Goal: Task Accomplishment & Management: Complete application form

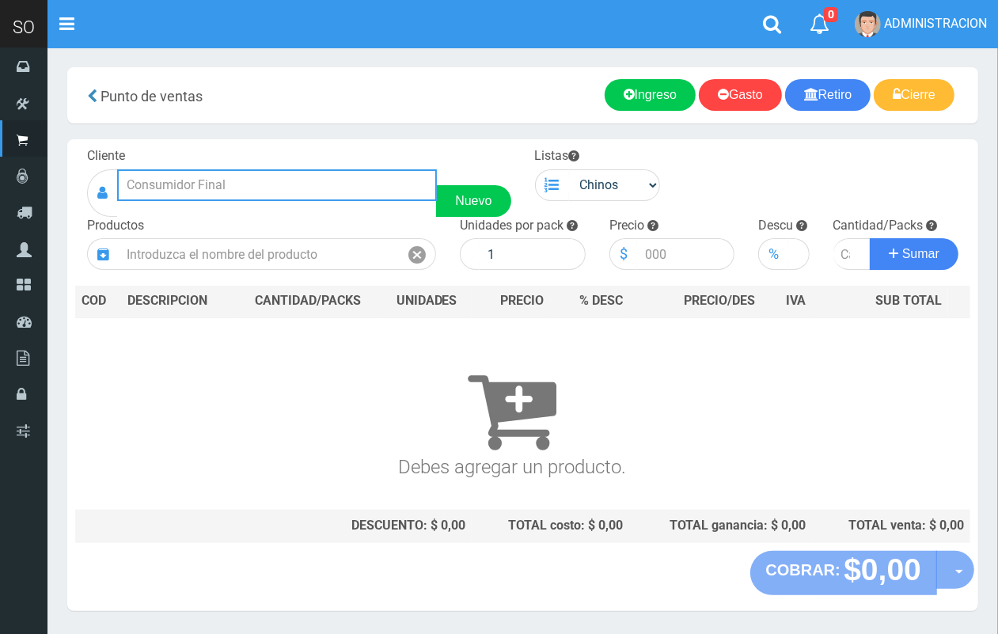
click at [254, 176] on input "text" at bounding box center [277, 185] width 320 height 32
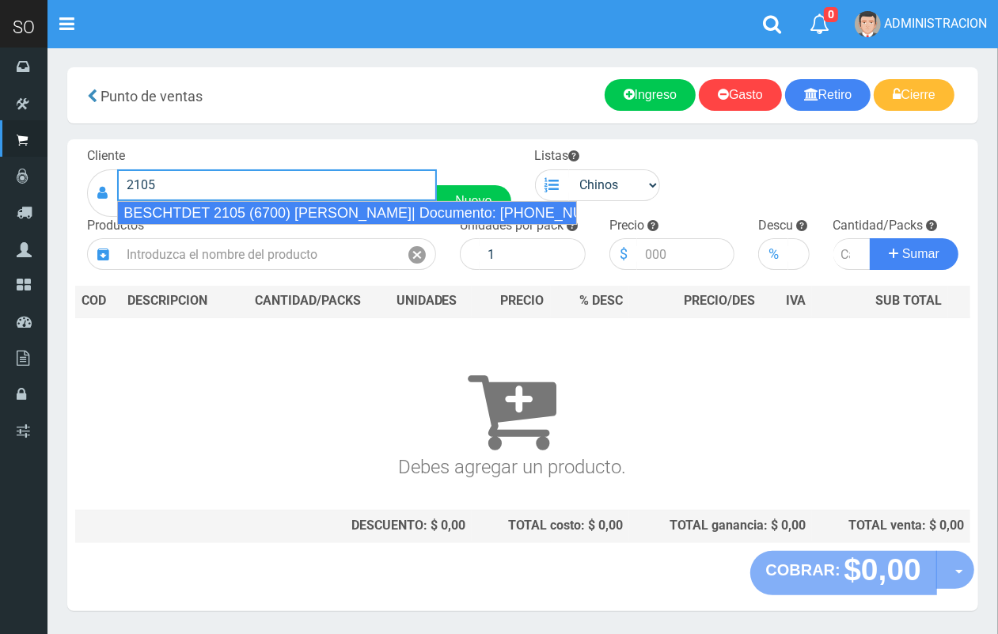
drag, startPoint x: 271, startPoint y: 208, endPoint x: 701, endPoint y: 178, distance: 430.8
click at [273, 208] on div "BESCHTDET 2105 (6700) [PERSON_NAME]| Documento: [PHONE_NUMBER] | Teléfono:" at bounding box center [347, 213] width 460 height 24
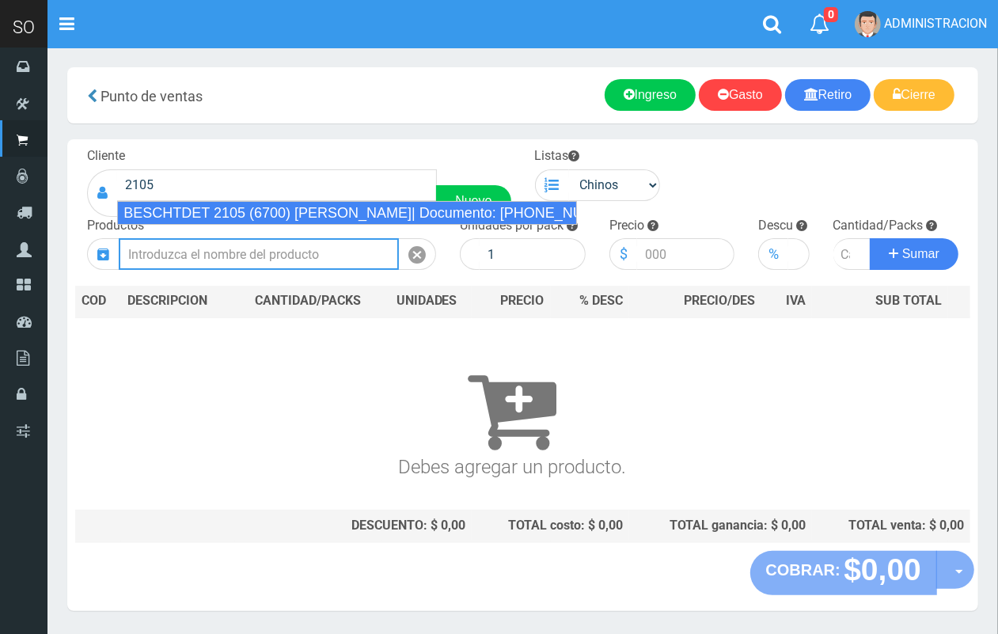
type input "BESCHTDET 2105 (6700) [PERSON_NAME]| Documento: [PHONE_NUMBER] | Teléfono:"
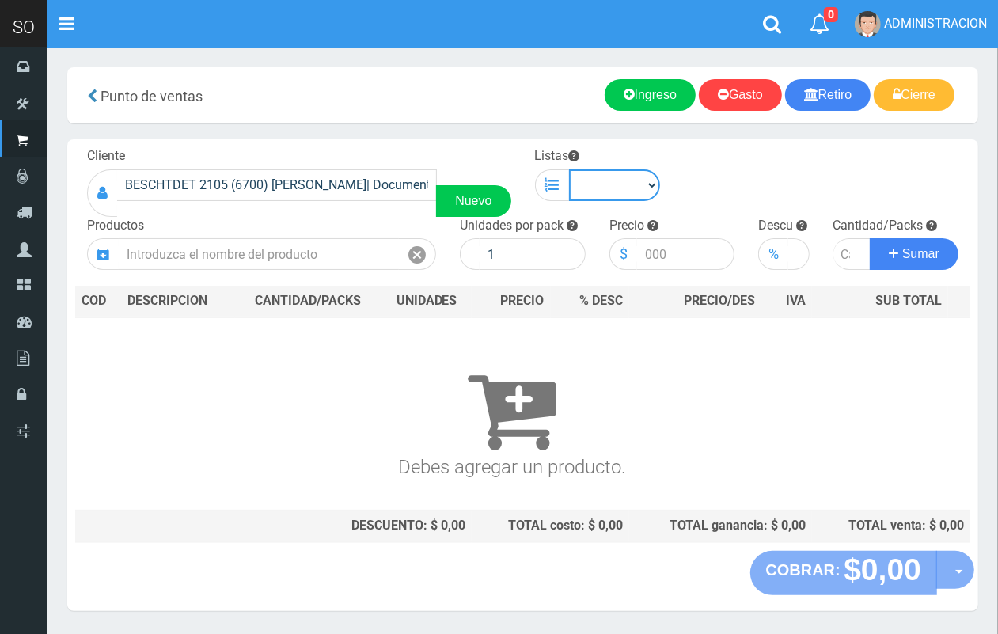
click at [623, 183] on select "Chinos . ." at bounding box center [615, 185] width 92 height 32
select select "1"
click at [569, 169] on select "Chinos . ." at bounding box center [615, 185] width 92 height 32
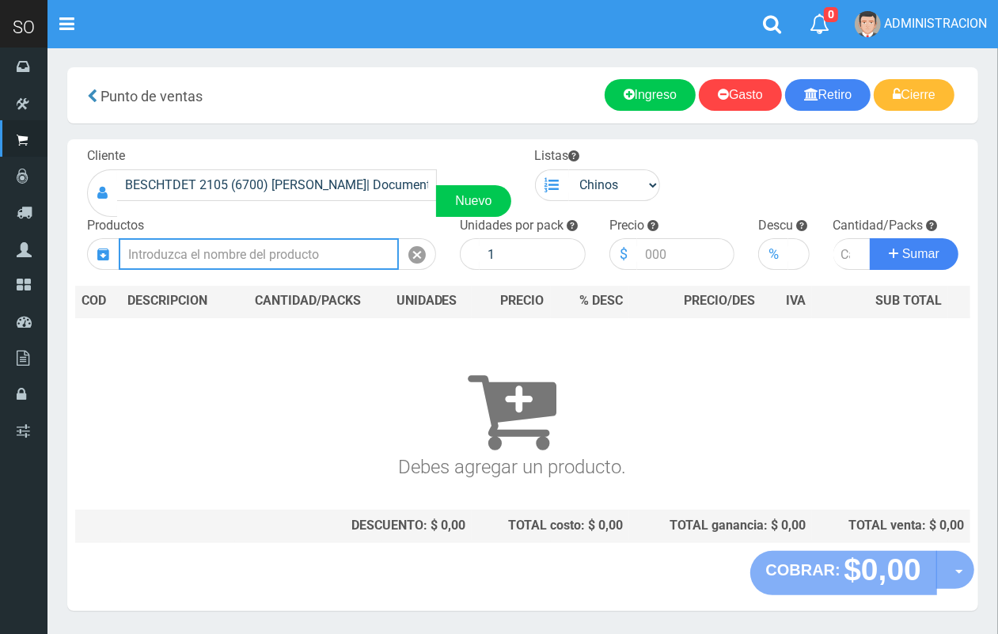
click at [307, 254] on input "text" at bounding box center [259, 254] width 280 height 32
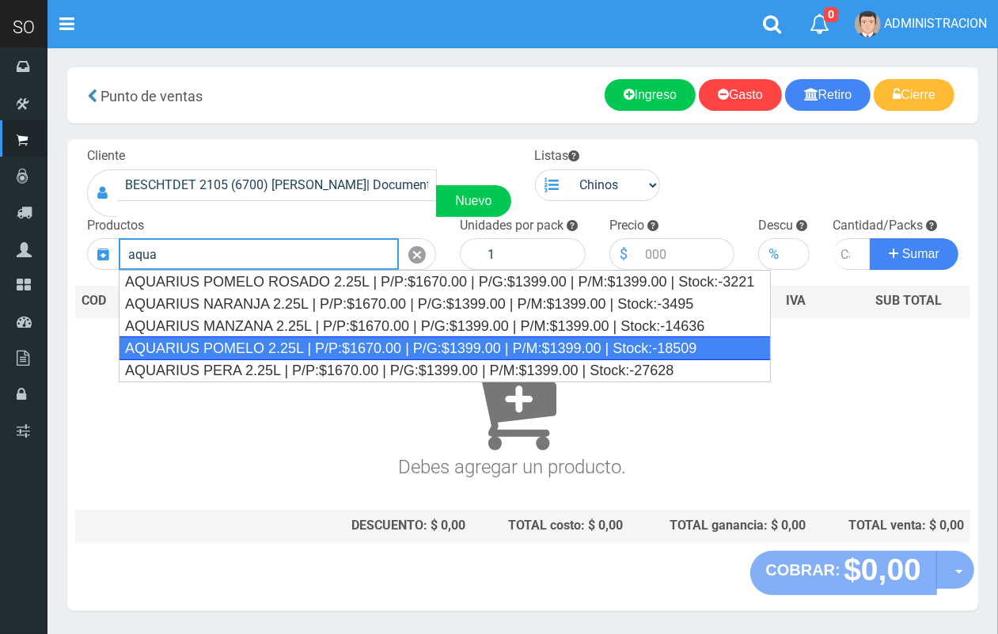
click at [319, 347] on div "AQUARIUS POMELO 2.25L | P/P:$1670.00 | P/G:$1399.00 | P/M:$1399.00 | Stock:-185…" at bounding box center [445, 348] width 652 height 24
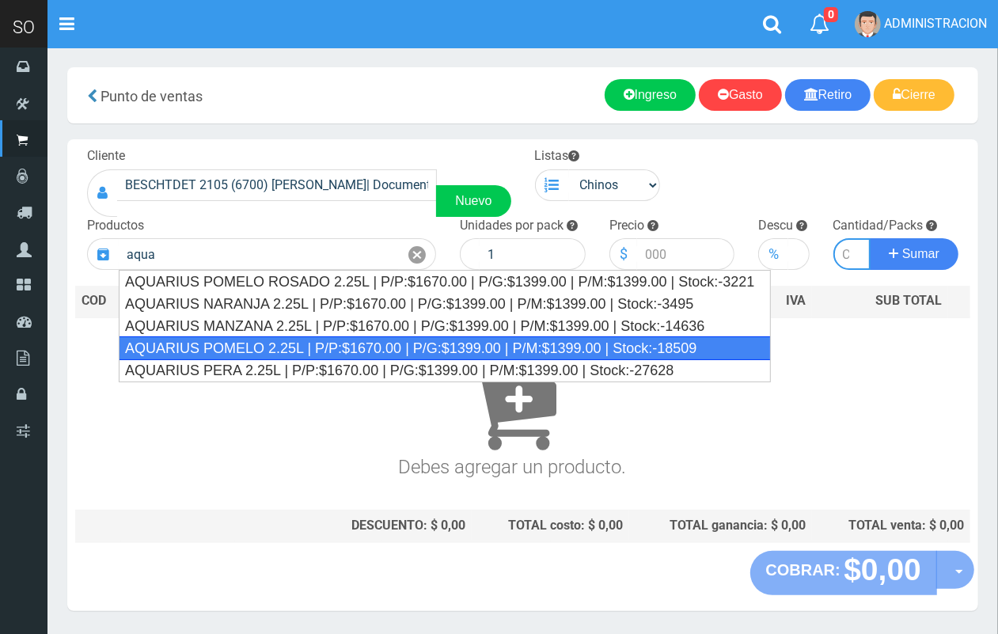
type input "AQUARIUS POMELO 2.25L | P/P:$1670.00 | P/G:$1399.00 | P/M:$1399.00 | Stock:-185…"
type input "6"
type input "1670.00"
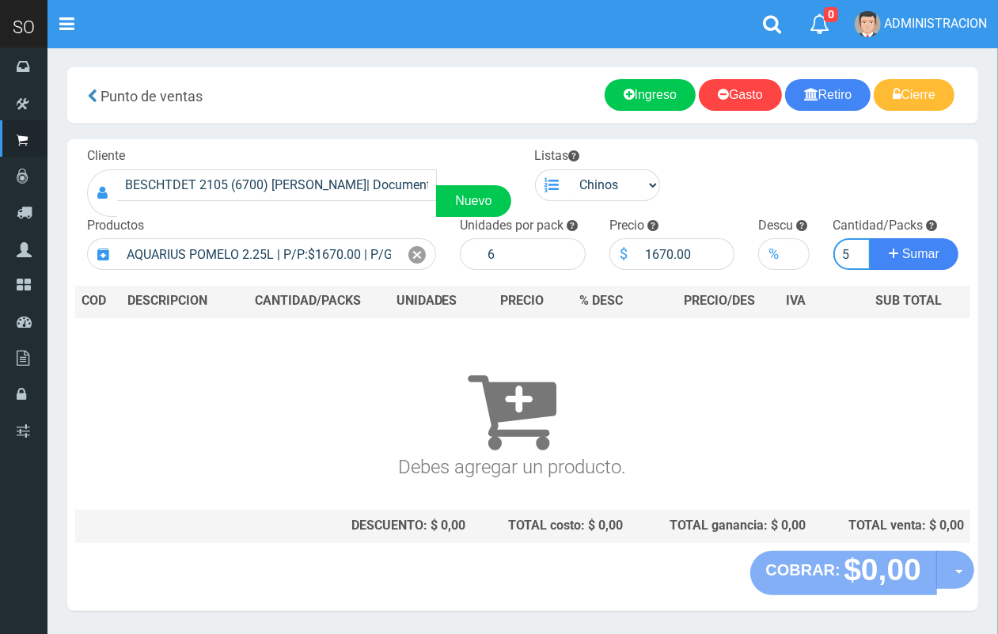
scroll to position [0, 2]
type input "5"
click at [402, 309] on th "UNIDADES" at bounding box center [426, 302] width 91 height 32
click at [916, 248] on span "Sumar" at bounding box center [920, 253] width 37 height 13
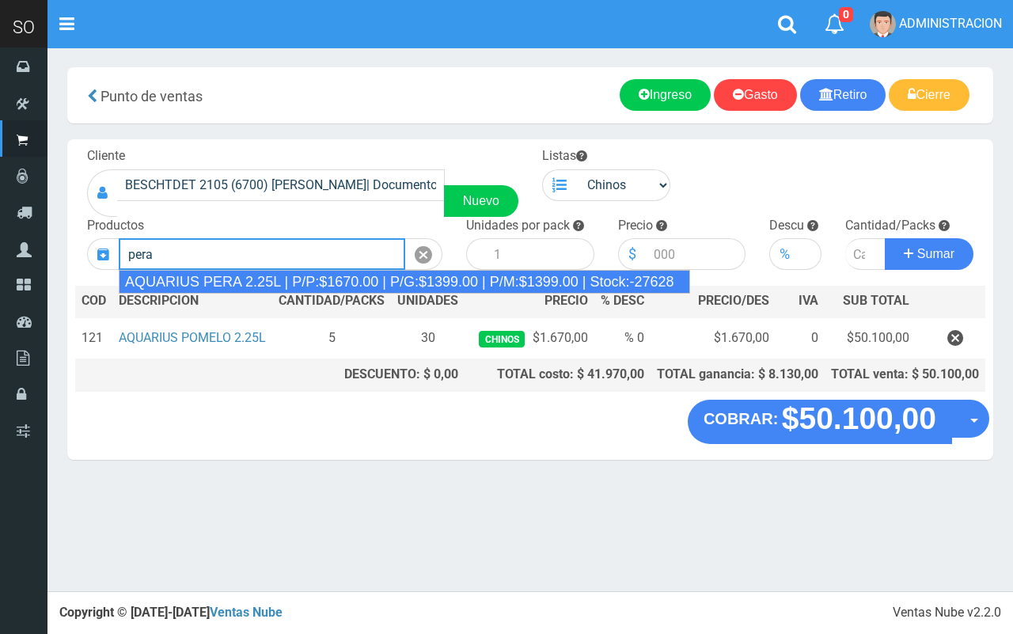
click at [426, 279] on div "AQUARIUS PERA 2.25L | P/P:$1670.00 | P/G:$1399.00 | P/M:$1399.00 | Stock:-27628" at bounding box center [404, 282] width 571 height 24
type input "AQUARIUS PERA 2.25L | P/P:$1670.00 | P/G:$1399.00 | P/M:$1399.00 | Stock:-27628"
type input "6"
type input "1670.00"
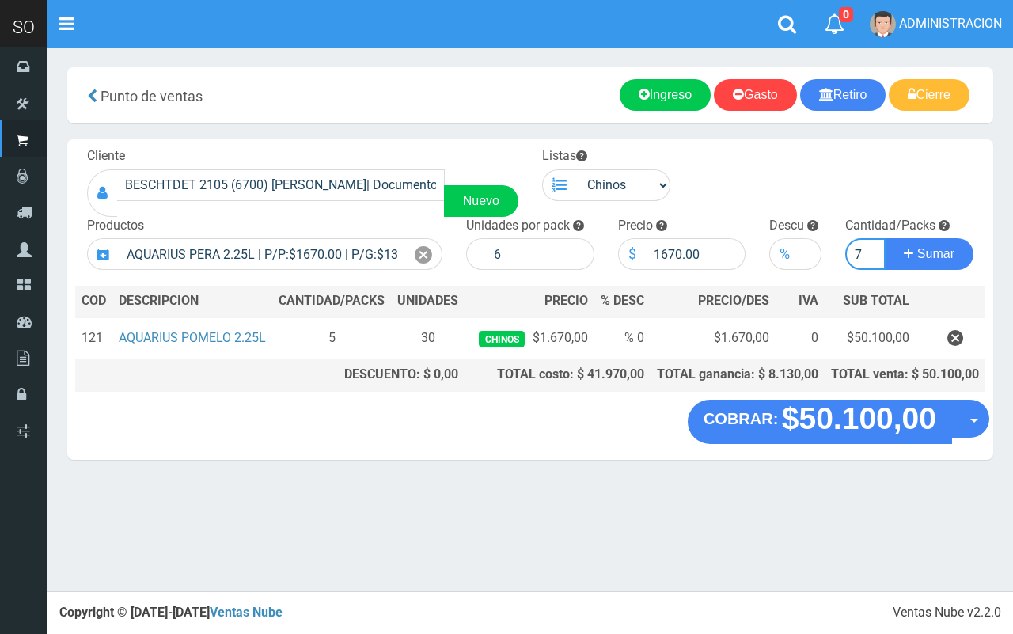
type input "7"
click at [885, 238] on button "Sumar" at bounding box center [929, 254] width 89 height 32
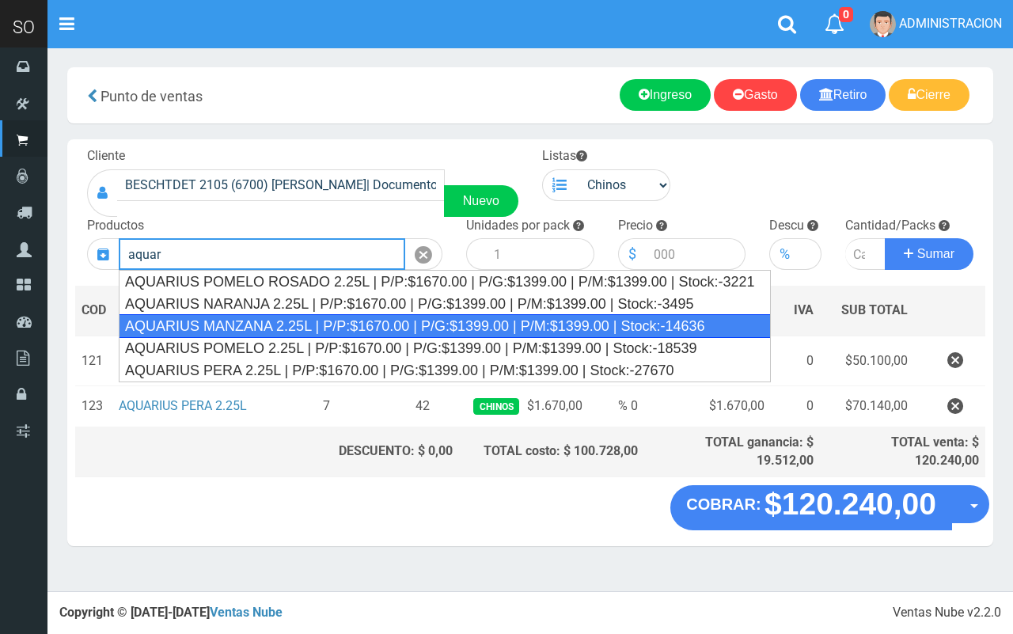
click at [331, 331] on div "AQUARIUS MANZANA 2.25L | P/P:$1670.00 | P/G:$1399.00 | P/M:$1399.00 | Stock:-14…" at bounding box center [445, 326] width 652 height 24
type input "AQUARIUS MANZANA 2.25L | P/P:$1670.00 | P/G:$1399.00 | P/M:$1399.00 | Stock:-14…"
type input "6"
type input "1670.00"
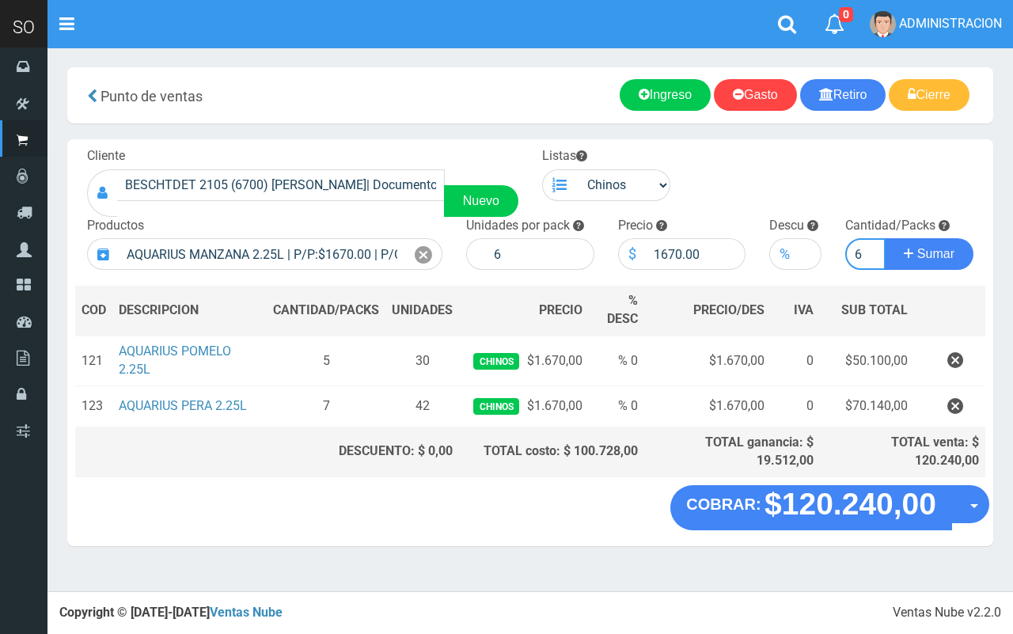
type input "6"
click at [885, 238] on button "Sumar" at bounding box center [929, 254] width 89 height 32
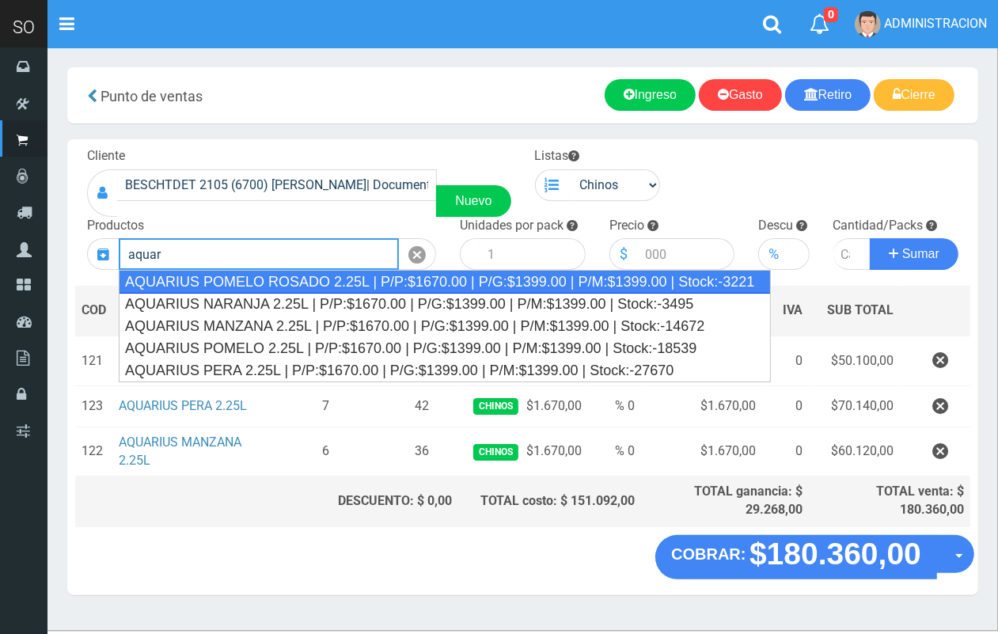
click at [247, 287] on div "AQUARIUS POMELO ROSADO 2.25L | P/P:$1670.00 | P/G:$1399.00 | P/M:$1399.00 | Sto…" at bounding box center [445, 282] width 652 height 24
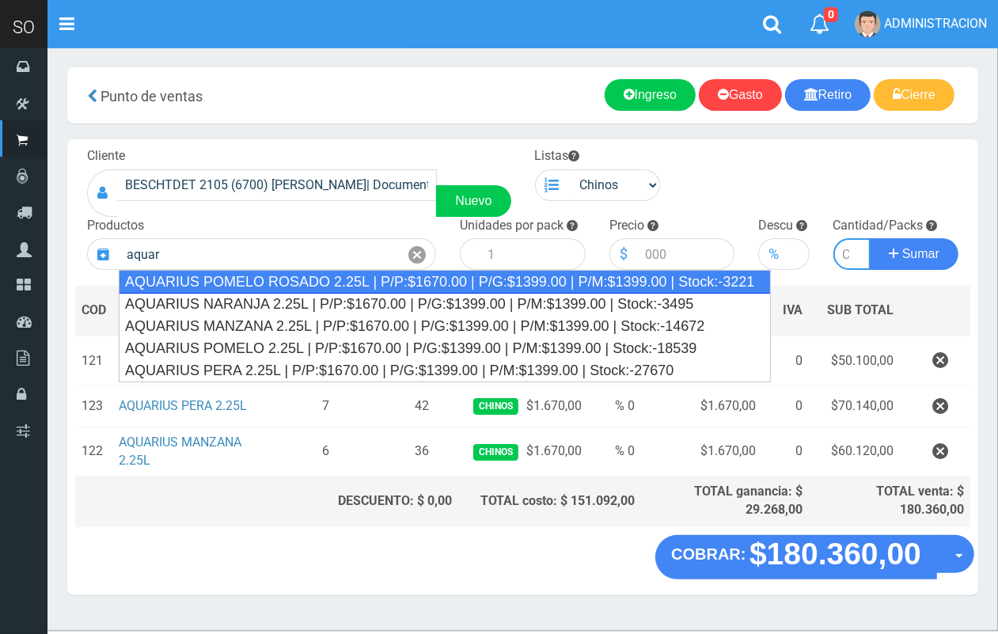
type input "AQUARIUS POMELO ROSADO 2.25L | P/P:$1670.00 | P/G:$1399.00 | P/M:$1399.00 | Sto…"
type input "6"
type input "1670.00"
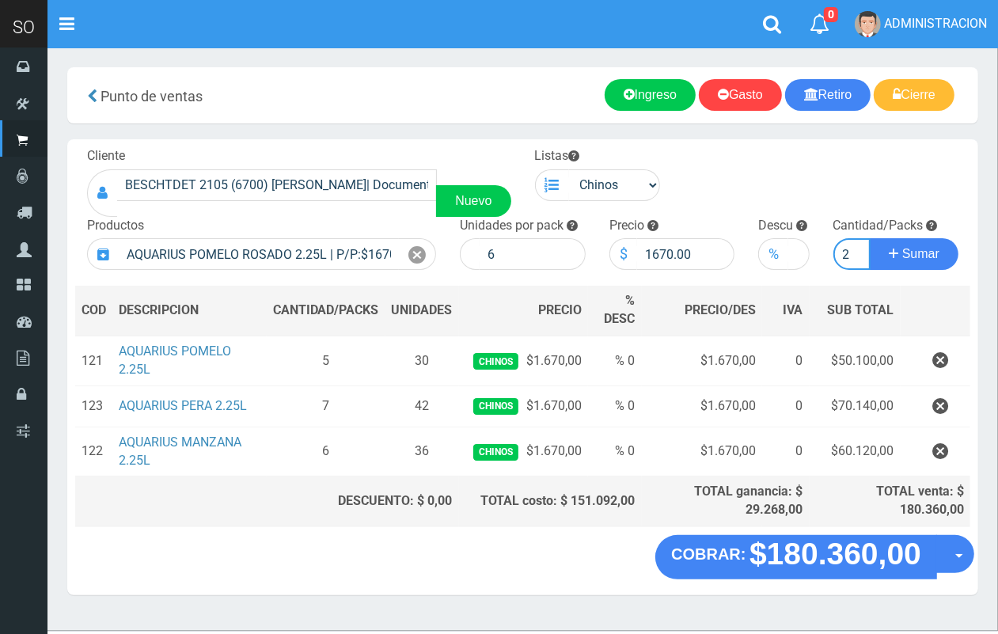
scroll to position [0, 2]
type input "2"
click at [870, 238] on button "Sumar" at bounding box center [914, 254] width 89 height 32
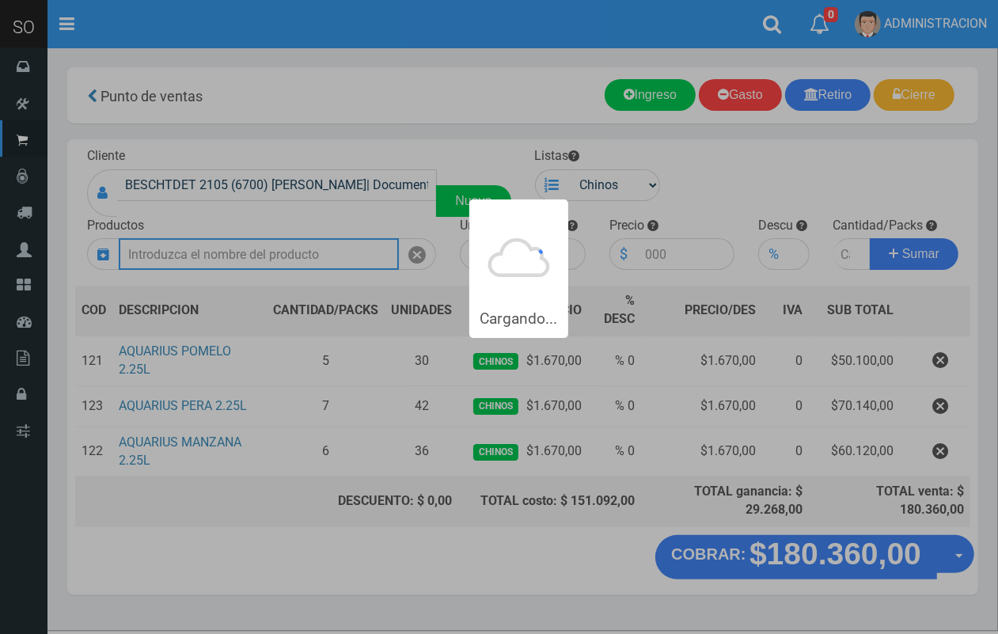
scroll to position [0, 0]
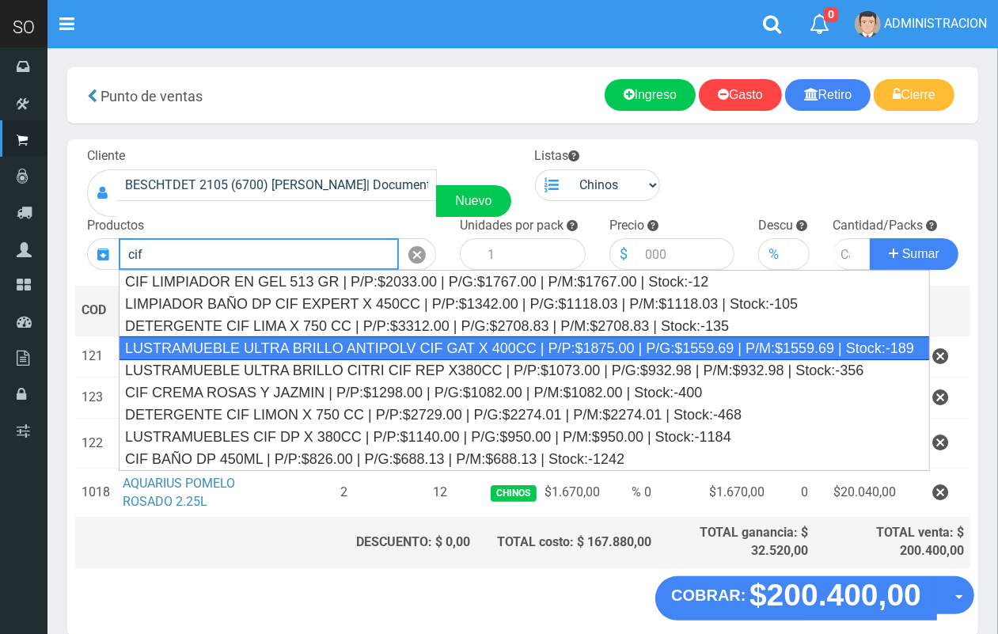
click at [369, 350] on div "LUSTRAMUEBLE ULTRA BRILLO ANTIPOLV CIF GAT X 400CC | P/P:$1875.00 | P/G:$1559.6…" at bounding box center [525, 348] width 812 height 24
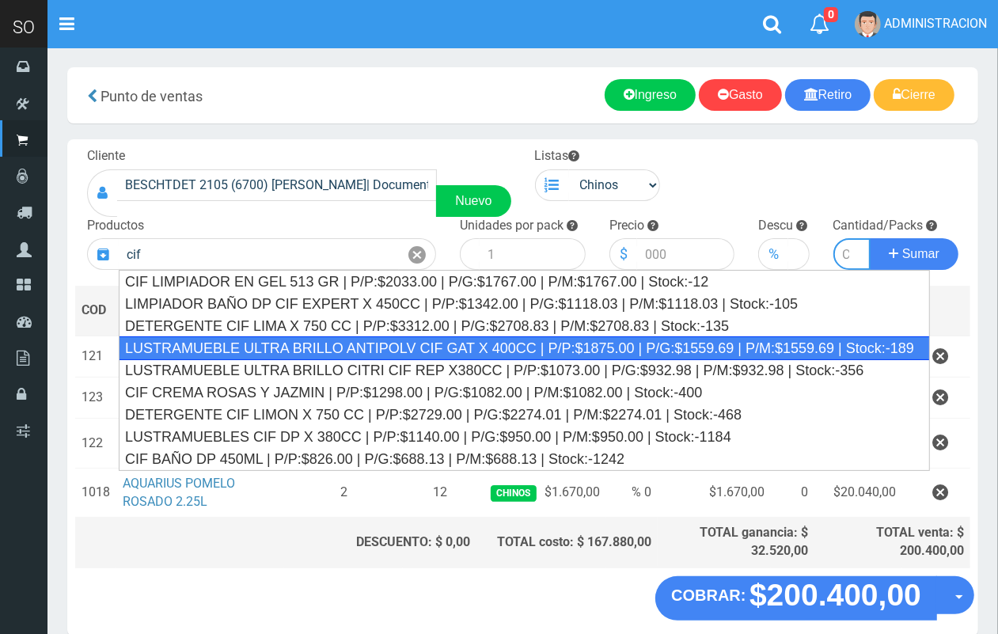
type input "LUSTRAMUEBLE ULTRA BRILLO ANTIPOLV CIF GAT X 400CC | P/P:$1875.00 | P/G:$1559.6…"
type input "12"
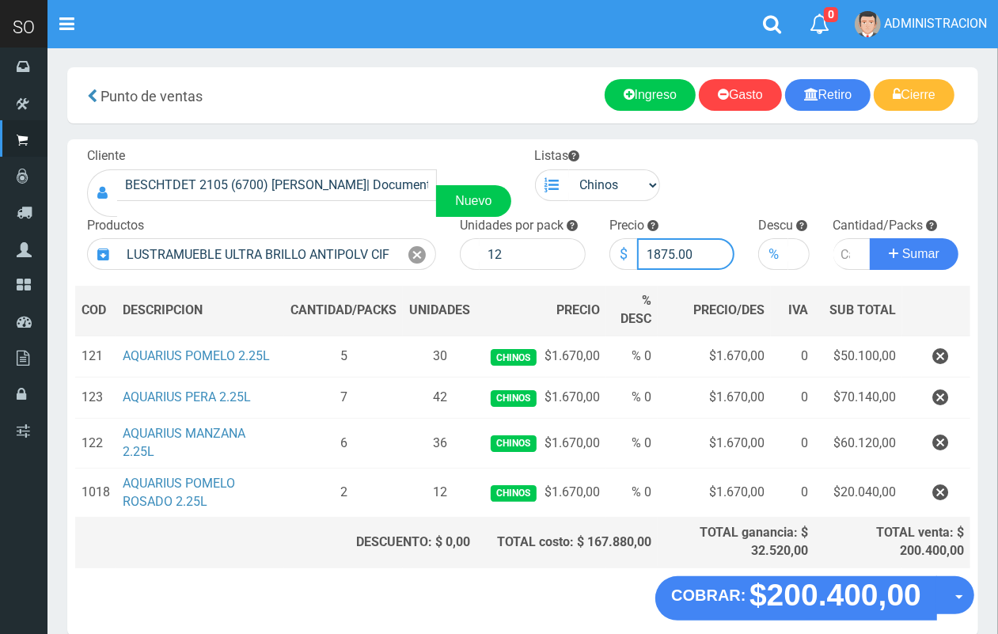
drag, startPoint x: 675, startPoint y: 249, endPoint x: 655, endPoint y: 232, distance: 27.0
click at [655, 247] on input "1875.00" at bounding box center [686, 254] width 98 height 32
type input "1785.00"
click at [844, 258] on input "number" at bounding box center [852, 254] width 38 height 32
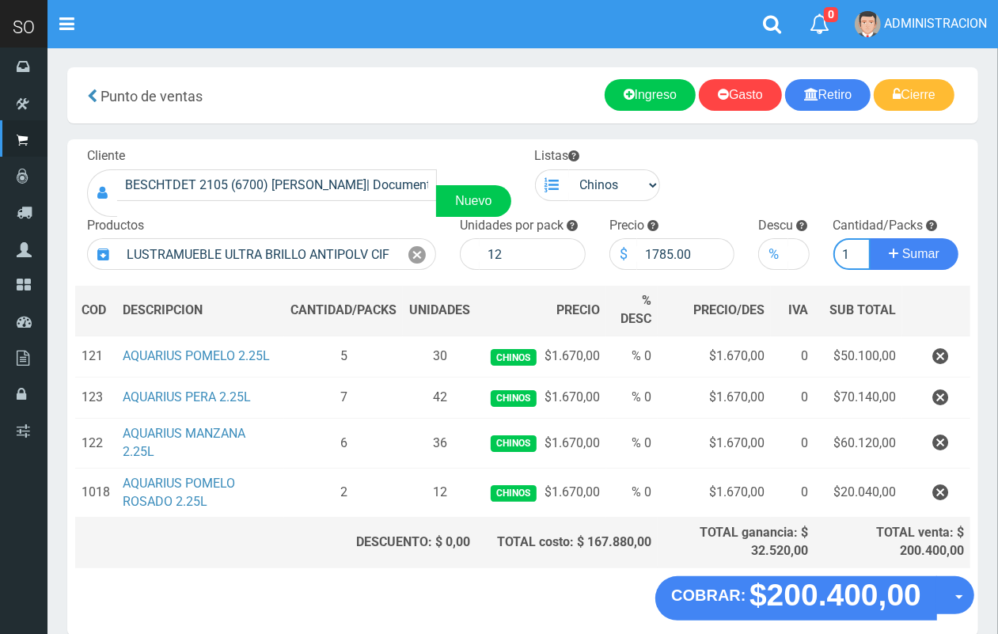
type input "1"
click at [870, 238] on button "Sumar" at bounding box center [914, 254] width 89 height 32
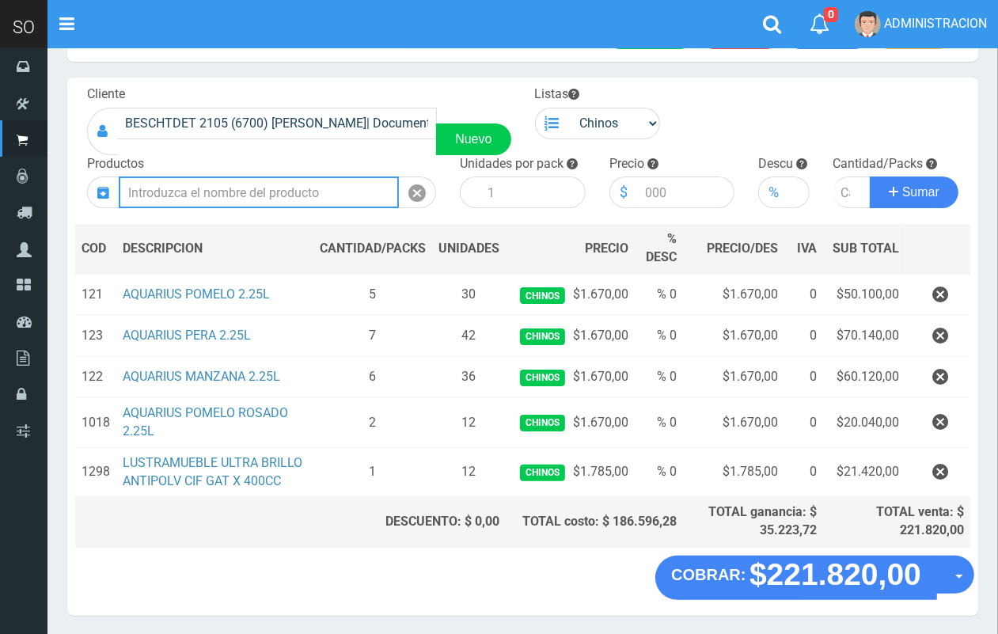
scroll to position [74, 0]
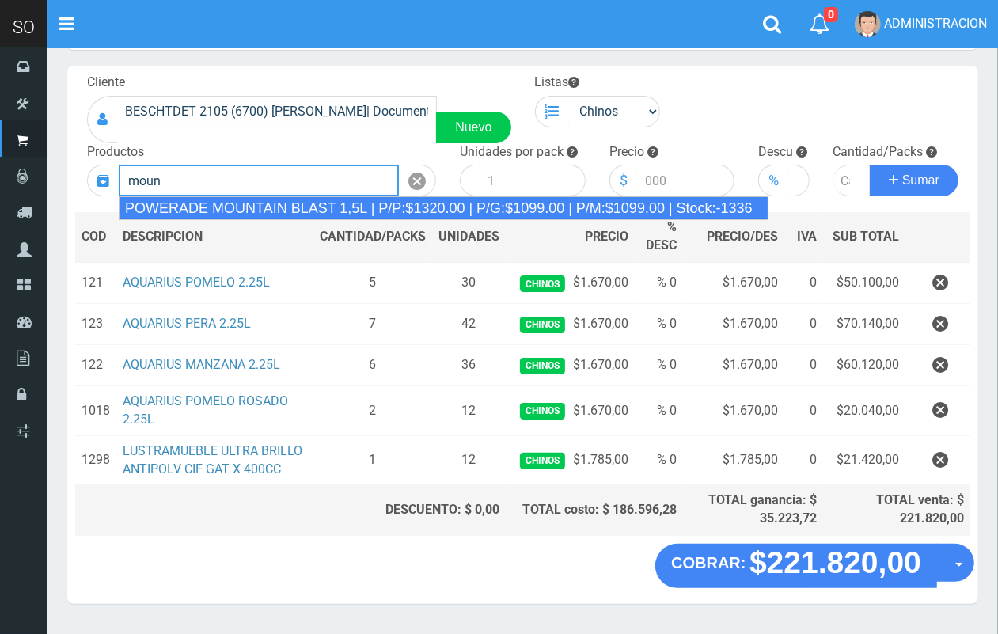
click at [380, 202] on div "POWERADE MOUNTAIN BLAST 1,5L | P/P:$1320.00 | P/G:$1099.00 | P/M:$1099.00 | Sto…" at bounding box center [444, 208] width 650 height 24
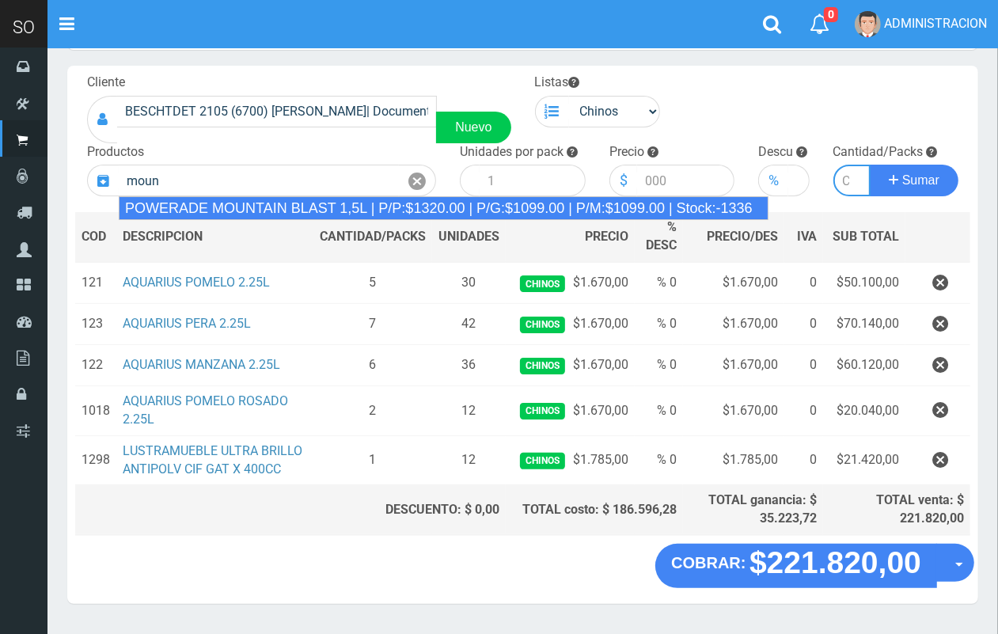
type input "POWERADE MOUNTAIN BLAST 1,5L | P/P:$1320.00 | P/G:$1099.00 | P/M:$1099.00 | Sto…"
type input "4"
type input "1320.00"
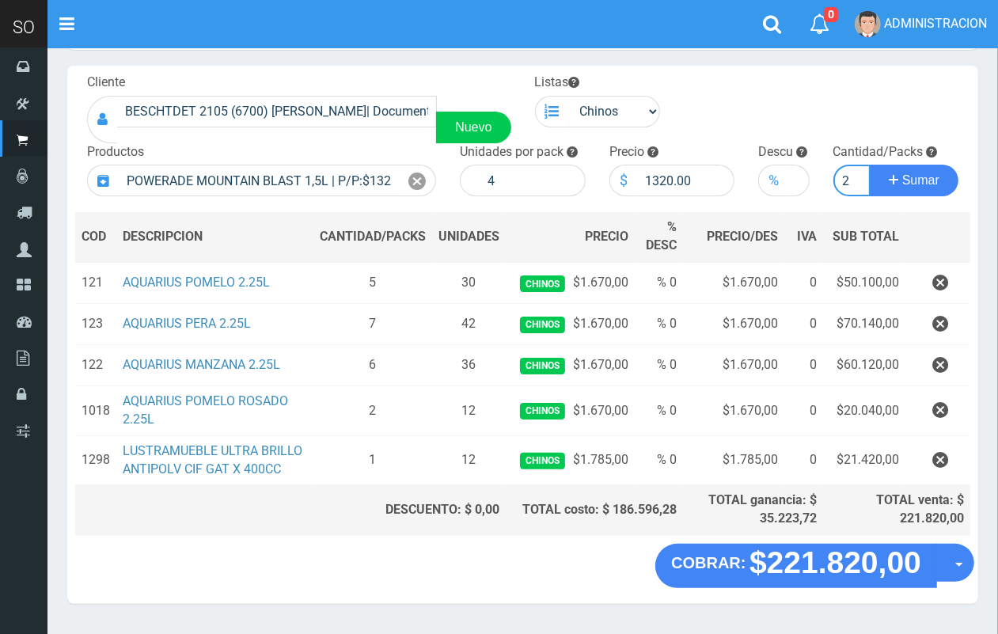
scroll to position [0, 2]
type input "2"
click at [870, 165] on button "Sumar" at bounding box center [914, 181] width 89 height 32
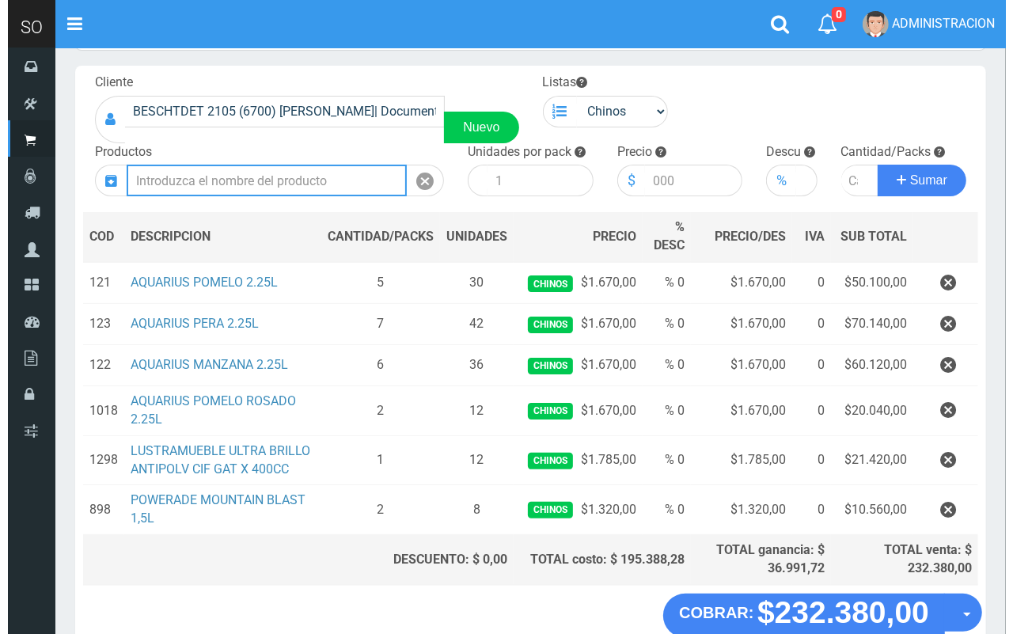
scroll to position [165, 0]
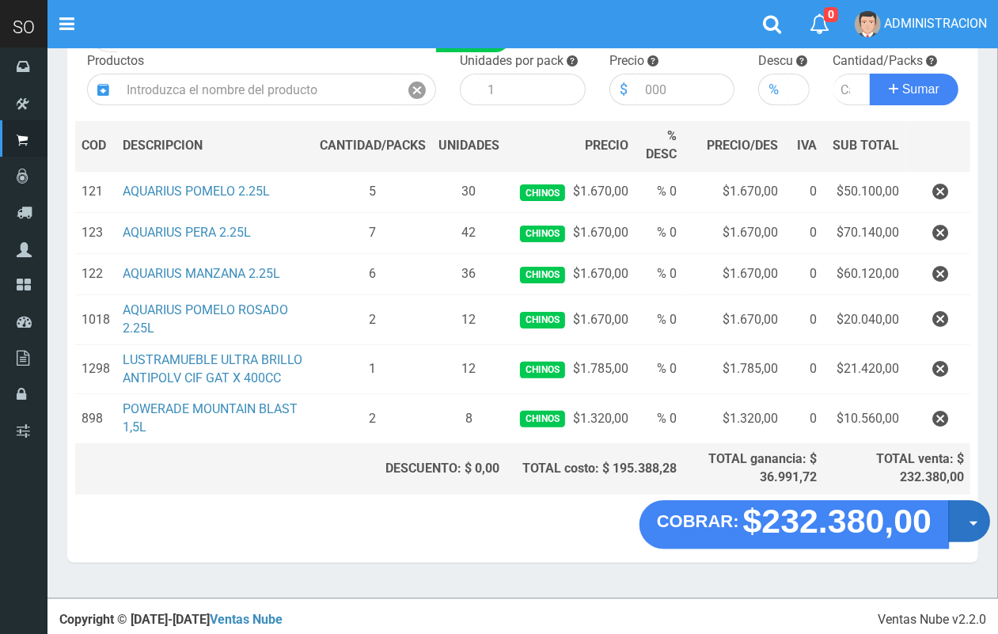
click at [962, 533] on button "Opciones" at bounding box center [969, 521] width 42 height 42
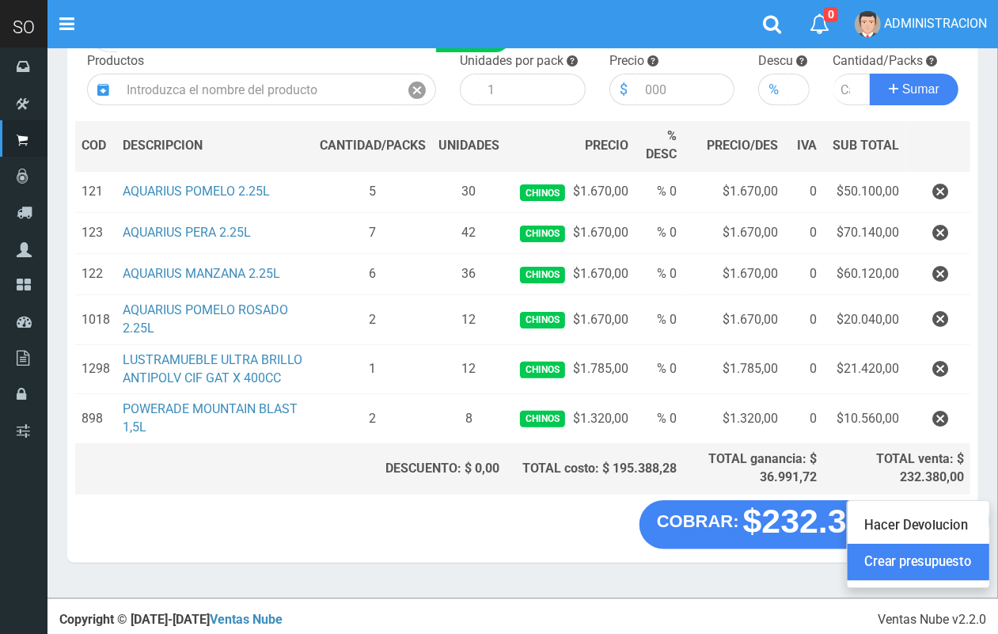
click at [947, 555] on link "Crear presupuesto" at bounding box center [919, 562] width 142 height 36
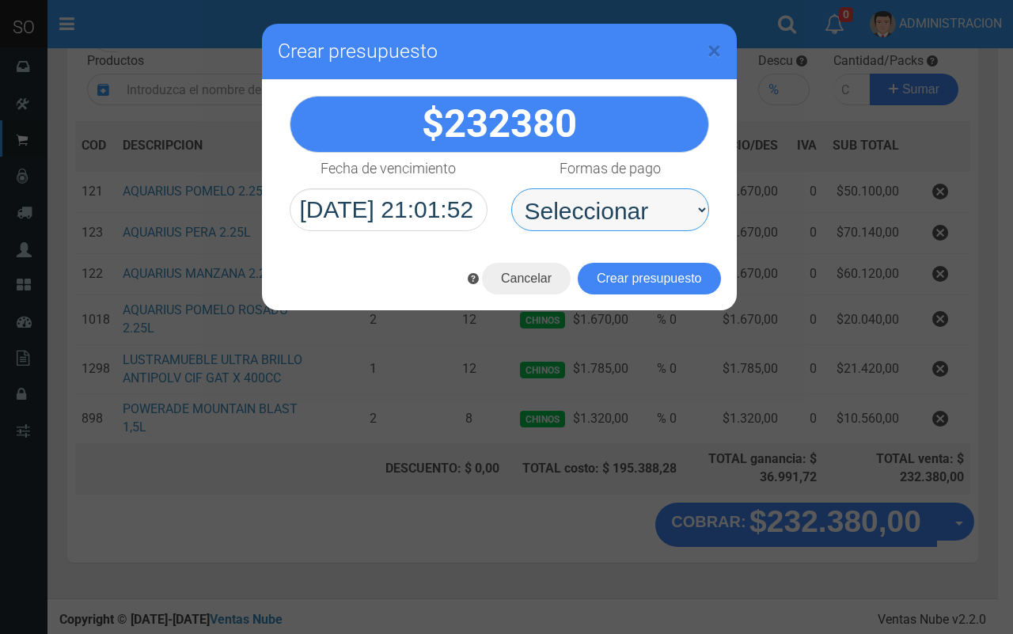
click at [636, 195] on select "Seleccionar Efectivo Tarjeta de Crédito Depósito Débito" at bounding box center [610, 209] width 198 height 43
select select "Efectivo"
click at [511, 188] on select "Seleccionar Efectivo Tarjeta de Crédito Depósito Débito" at bounding box center [610, 209] width 198 height 43
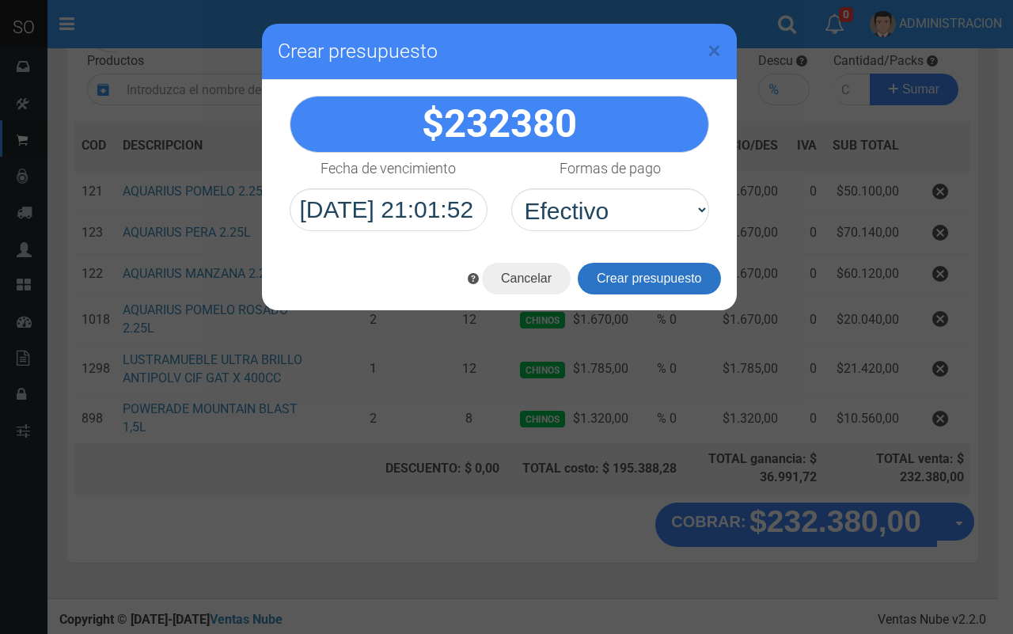
click at [633, 285] on button "Crear presupuesto" at bounding box center [649, 279] width 143 height 32
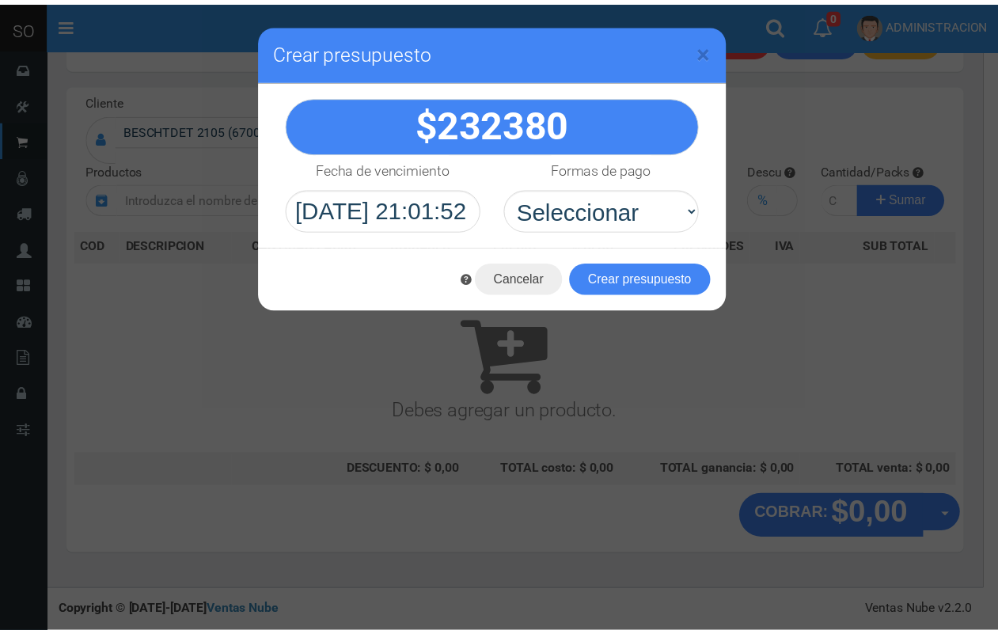
scroll to position [47, 0]
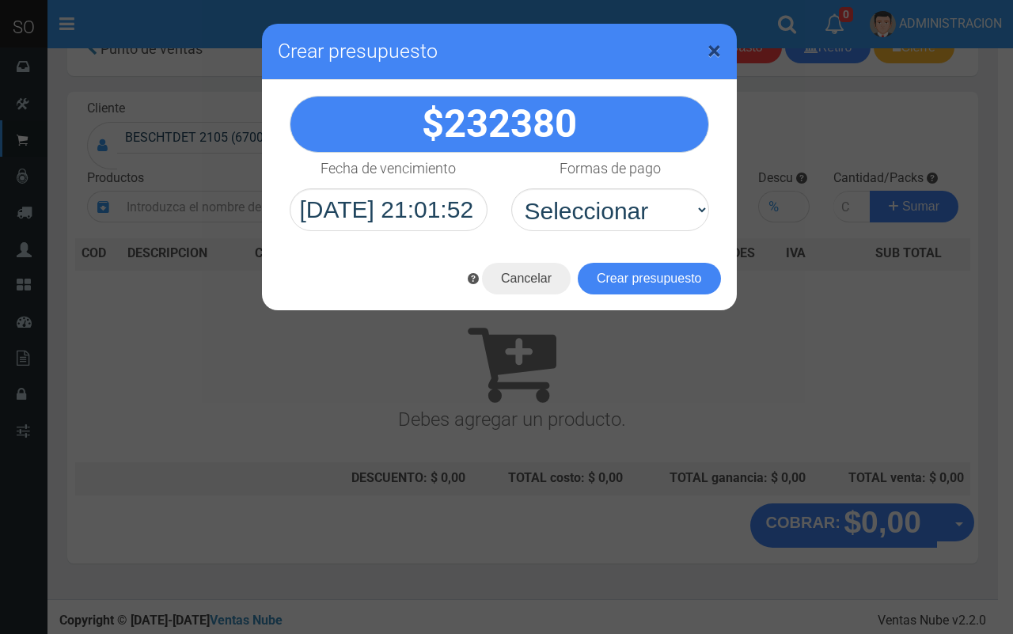
drag, startPoint x: 712, startPoint y: 50, endPoint x: 631, endPoint y: 0, distance: 95.6
click at [711, 50] on span "×" at bounding box center [714, 51] width 13 height 30
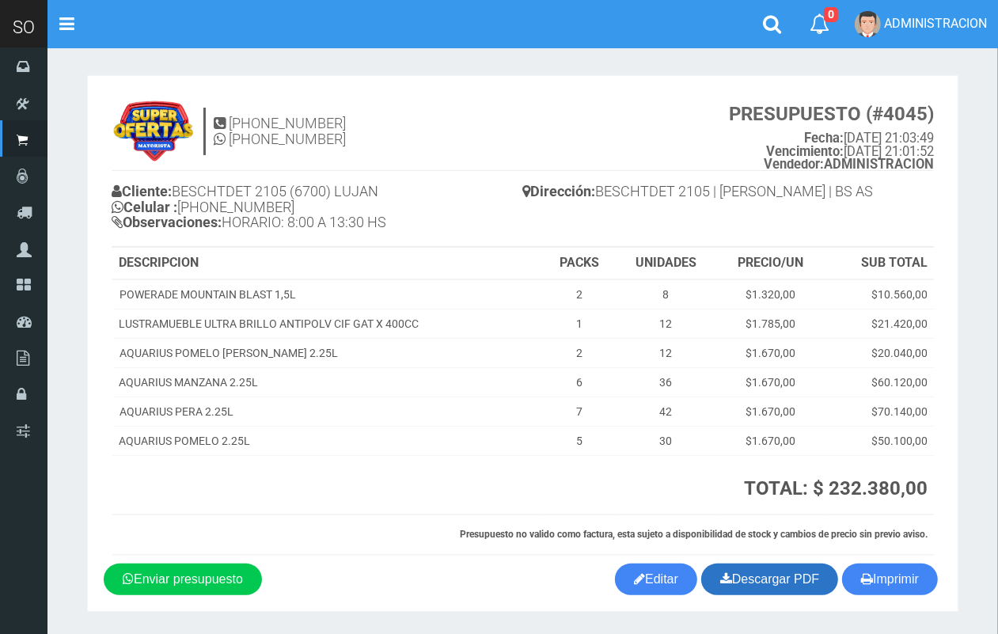
click at [749, 570] on link "Descargar PDF" at bounding box center [769, 580] width 137 height 32
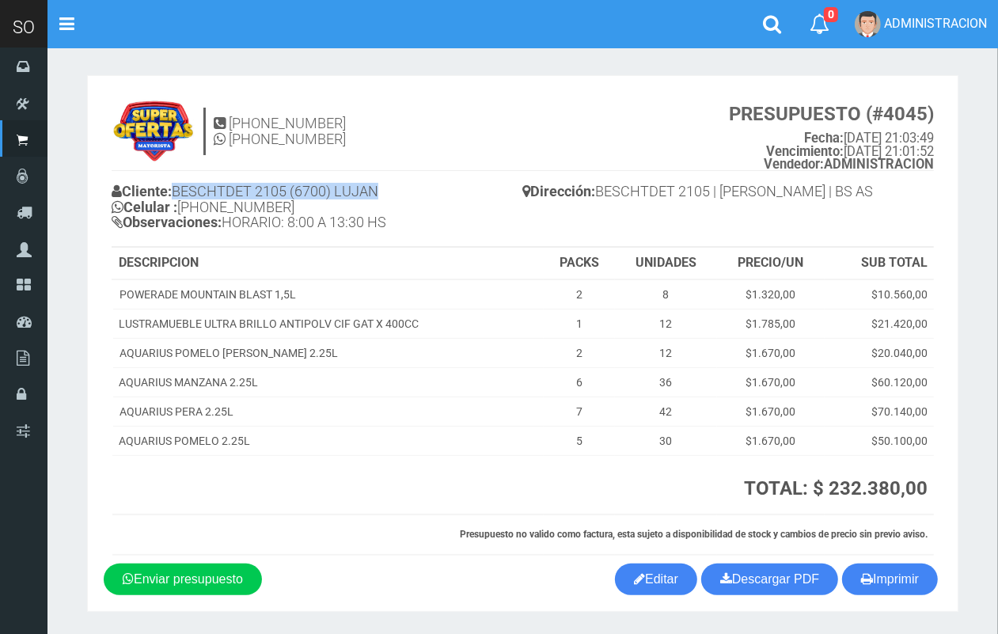
drag, startPoint x: 400, startPoint y: 190, endPoint x: 178, endPoint y: 192, distance: 221.6
click at [178, 192] on h4 "Cliente: BESCHTDET 2105 (6700) LUJAN Celular : +54 9 2494 65-4060 Observaciones…" at bounding box center [318, 209] width 412 height 59
copy h4 "BESCHTDET 2105 (6700) LUJAN"
